Goal: Navigation & Orientation: Find specific page/section

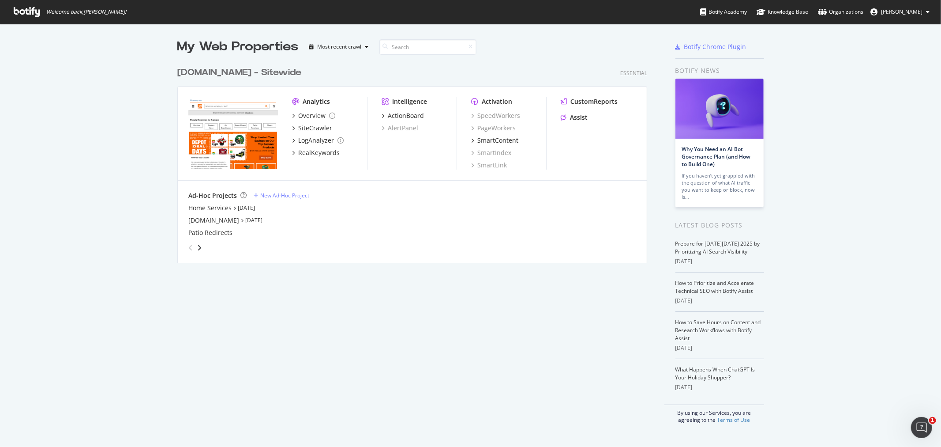
click at [245, 74] on div "[DOMAIN_NAME] - Sitewide" at bounding box center [239, 72] width 124 height 13
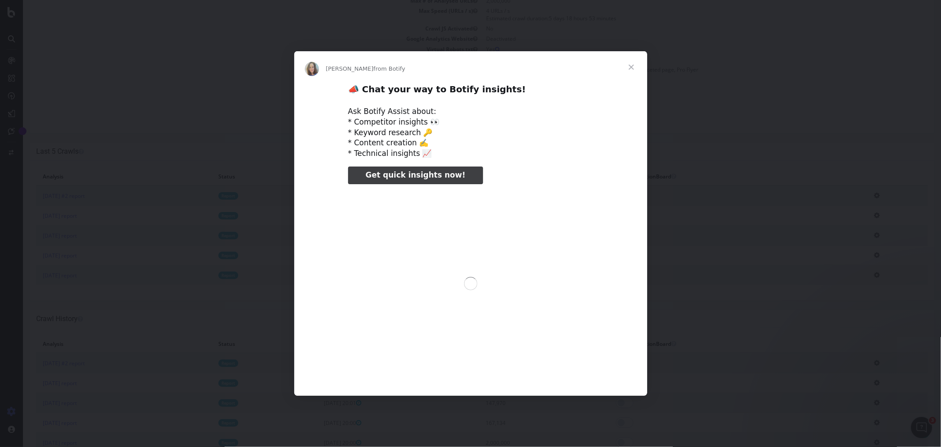
scroll to position [196, 0]
type input "80032"
click at [636, 67] on span "Close" at bounding box center [632, 67] width 32 height 32
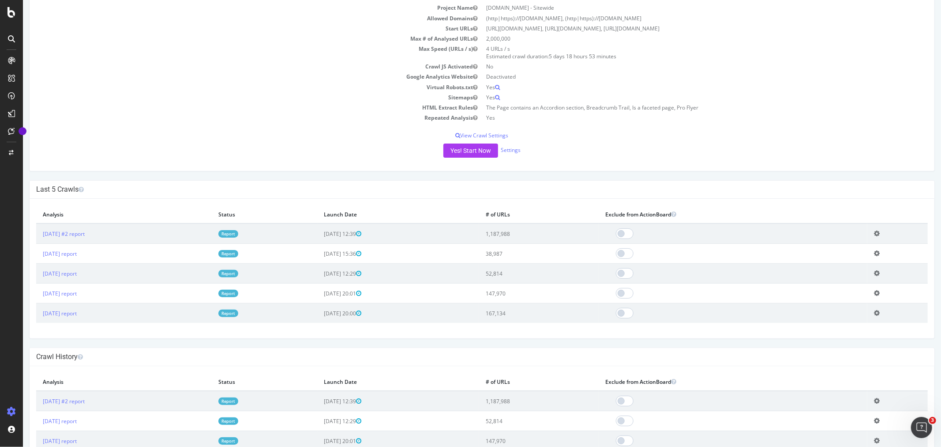
scroll to position [0, 0]
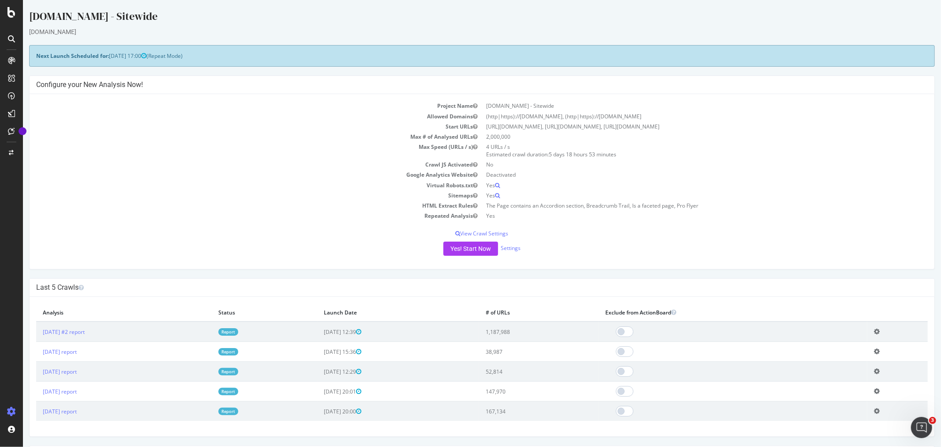
click at [8, 12] on icon at bounding box center [12, 12] width 8 height 11
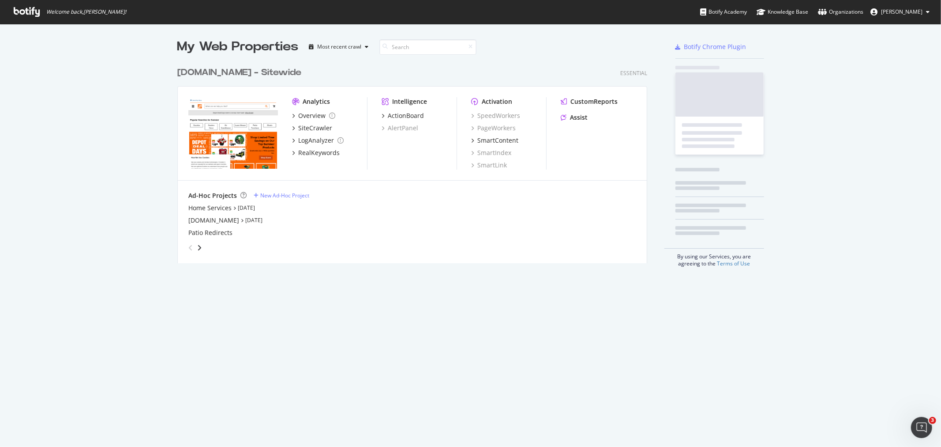
scroll to position [439, 927]
